Goal: Task Accomplishment & Management: Manage account settings

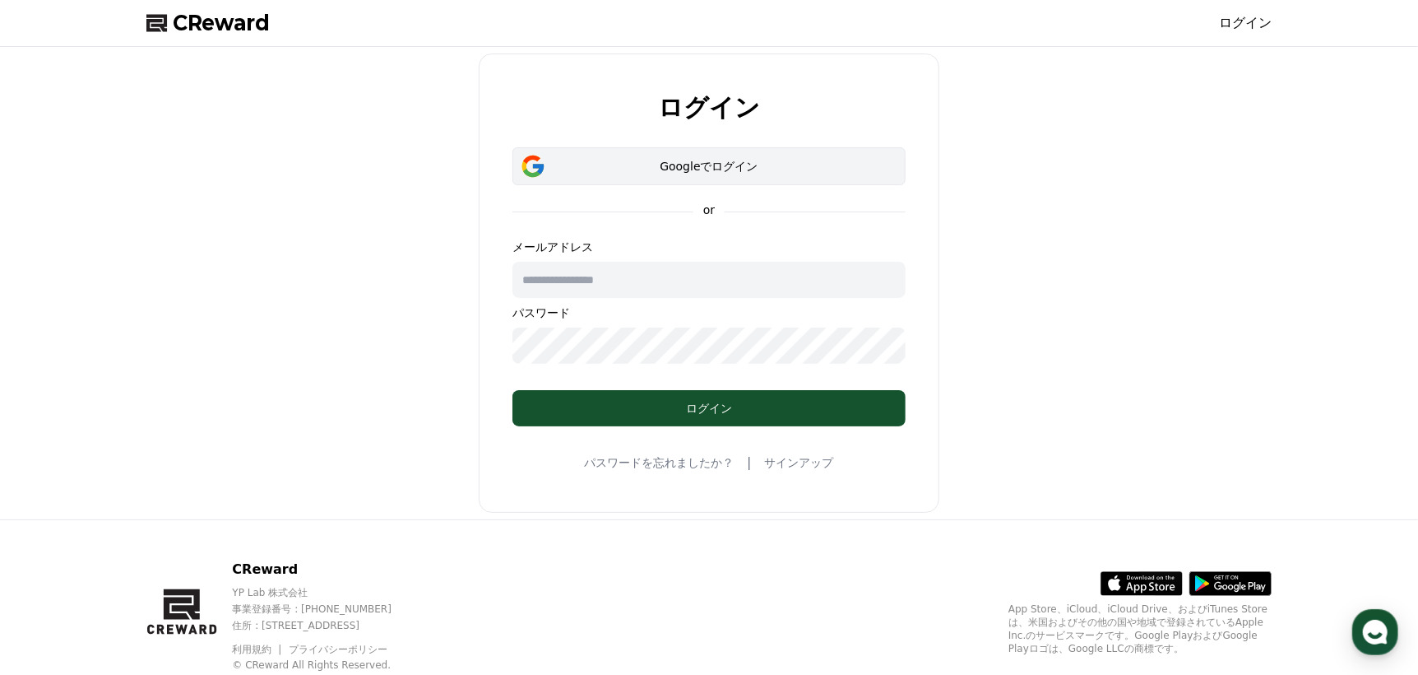
click at [827, 158] on div "Googleでログイン" at bounding box center [709, 166] width 346 height 16
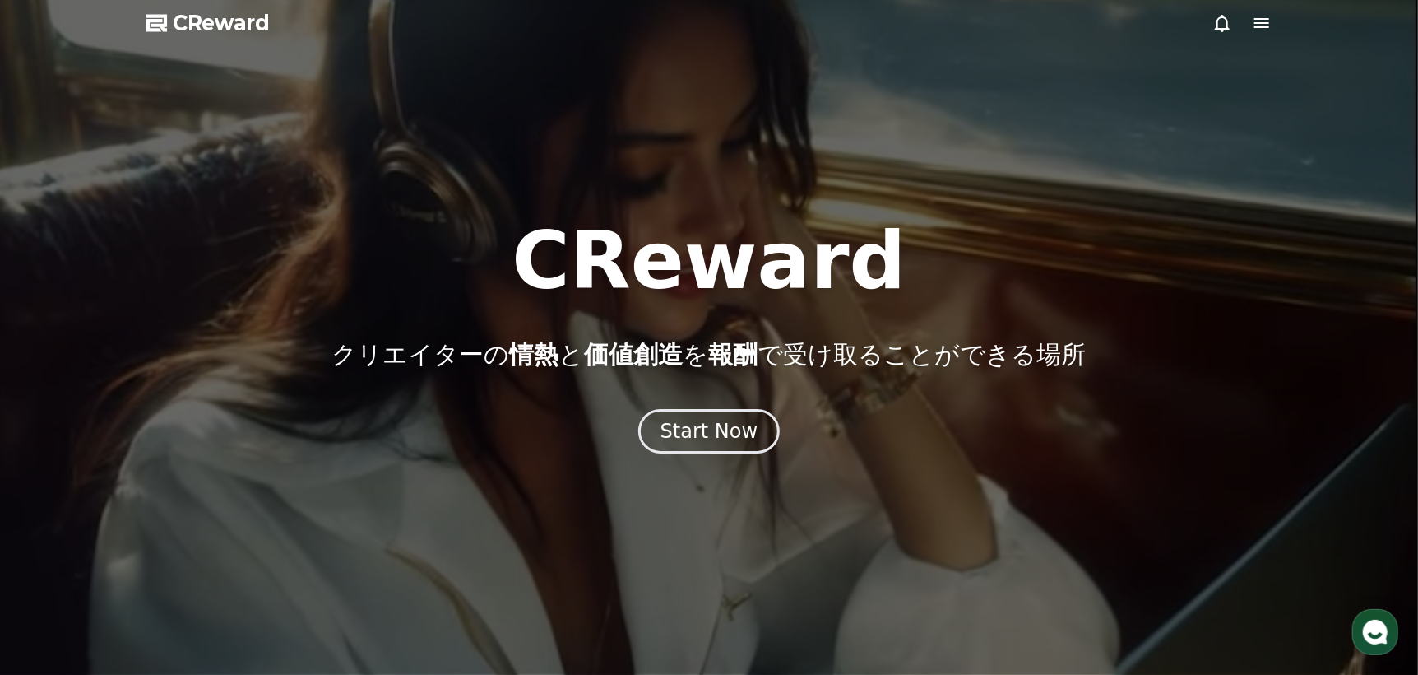
click at [1233, 26] on div at bounding box center [1242, 23] width 59 height 20
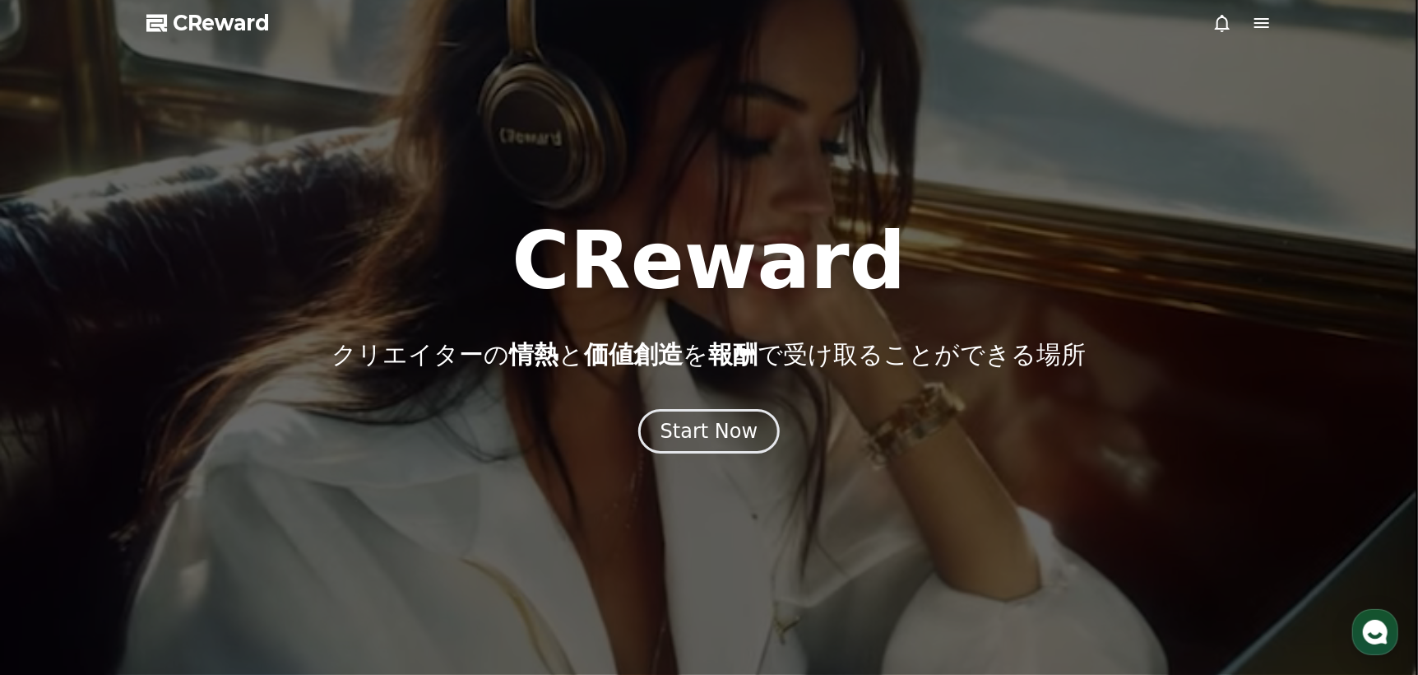
click at [1213, 26] on icon at bounding box center [1223, 23] width 20 height 20
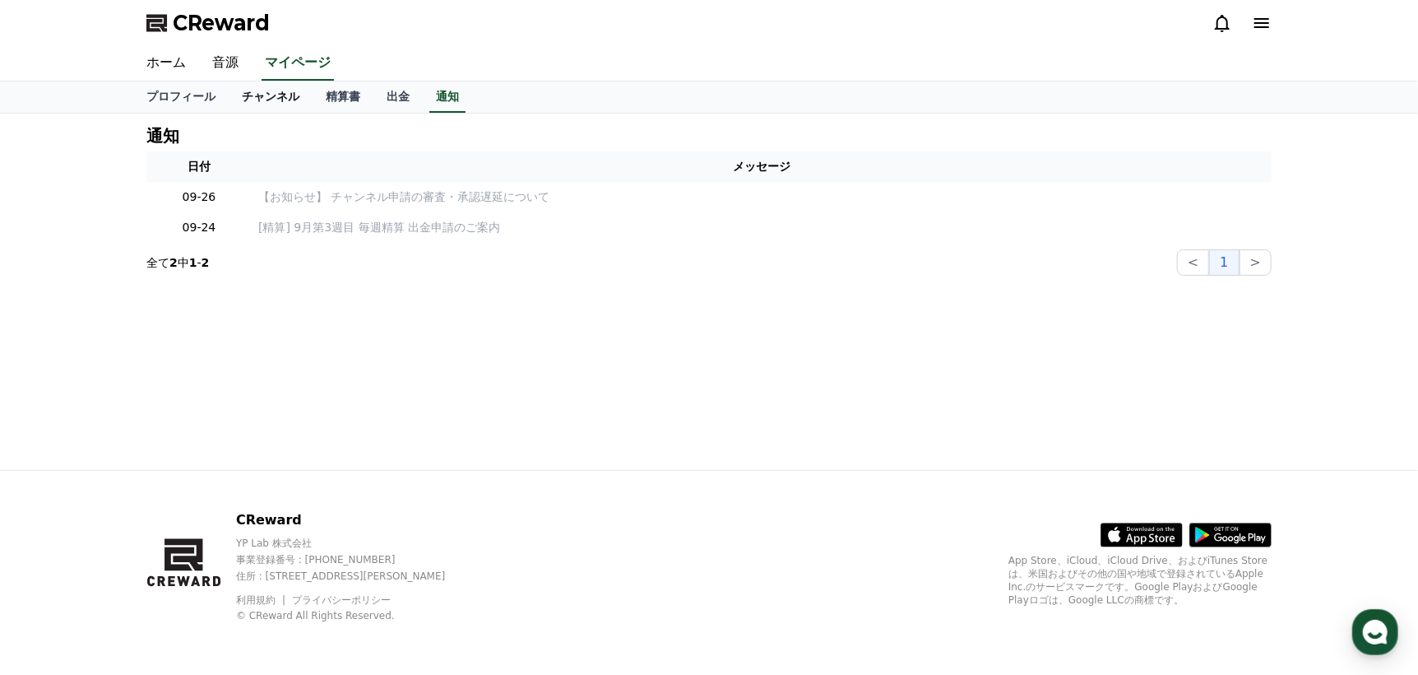
click at [242, 95] on link "チャンネル" at bounding box center [271, 96] width 84 height 31
